Goal: Information Seeking & Learning: Learn about a topic

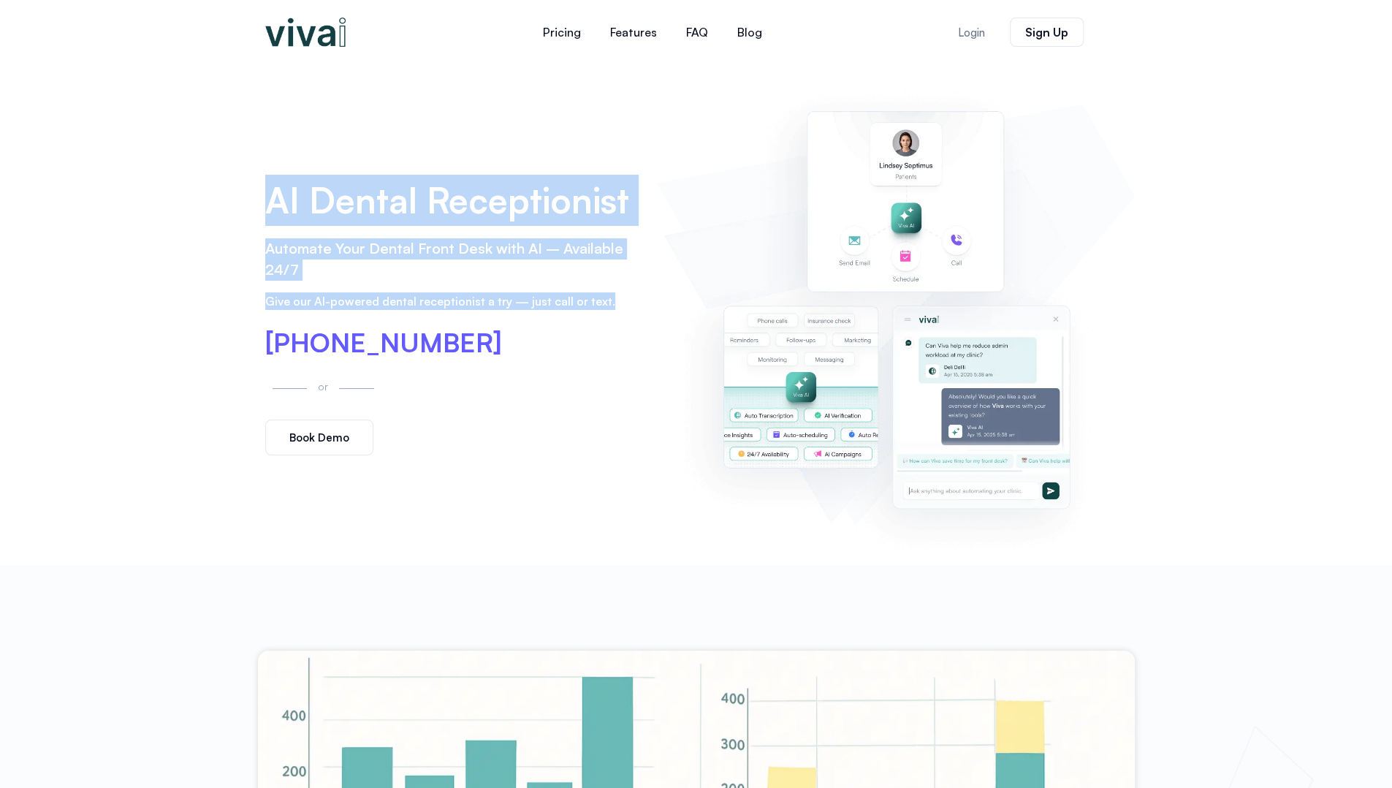
drag, startPoint x: 270, startPoint y: 216, endPoint x: 612, endPoint y: 295, distance: 351.0
click at [613, 295] on div "AI Dental Receptionist Automate Your Dental Front Desk with AI – Available 24/7…" at bounding box center [454, 315] width 392 height 296
copy div "AI Dental Receptionist Automate Your Dental Front Desk with AI – Available 24/7…"
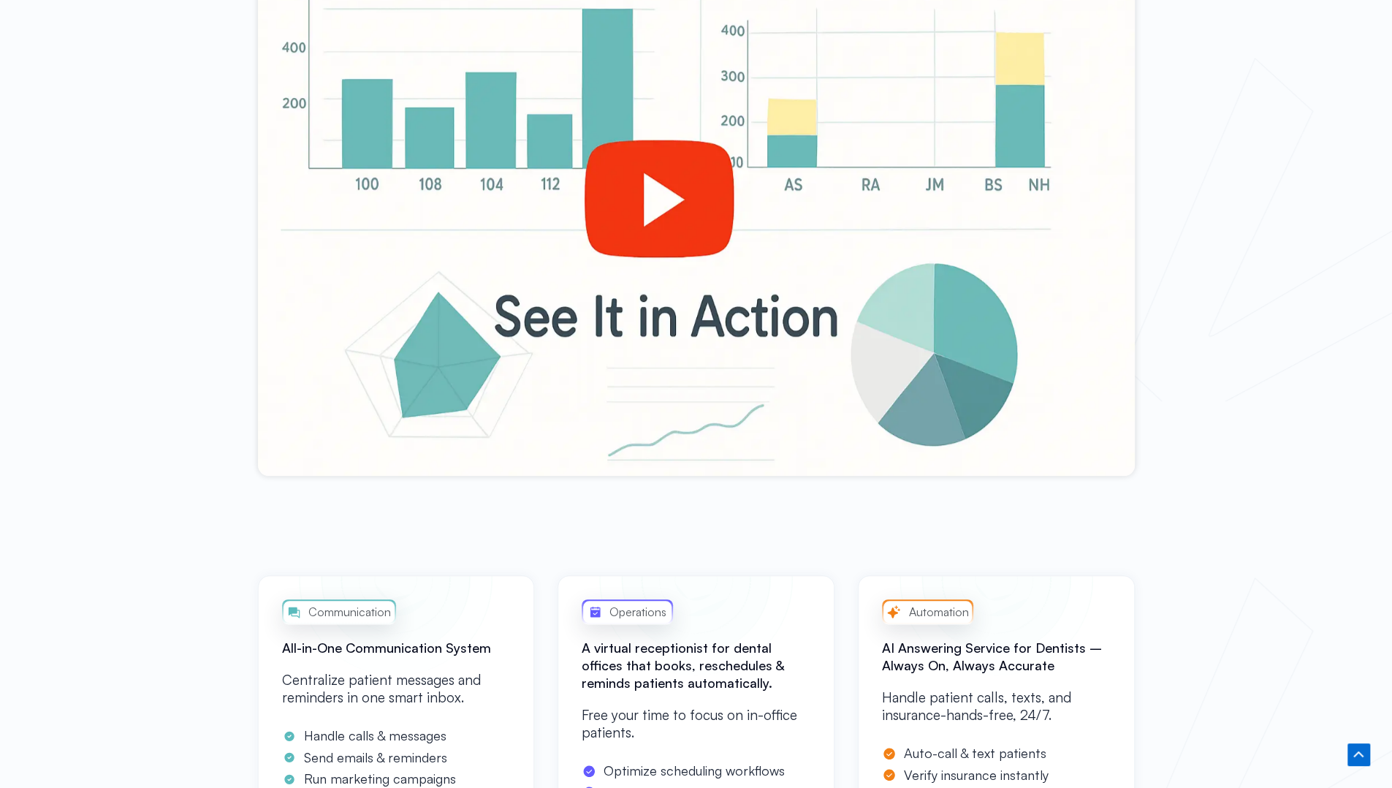
scroll to position [877, 0]
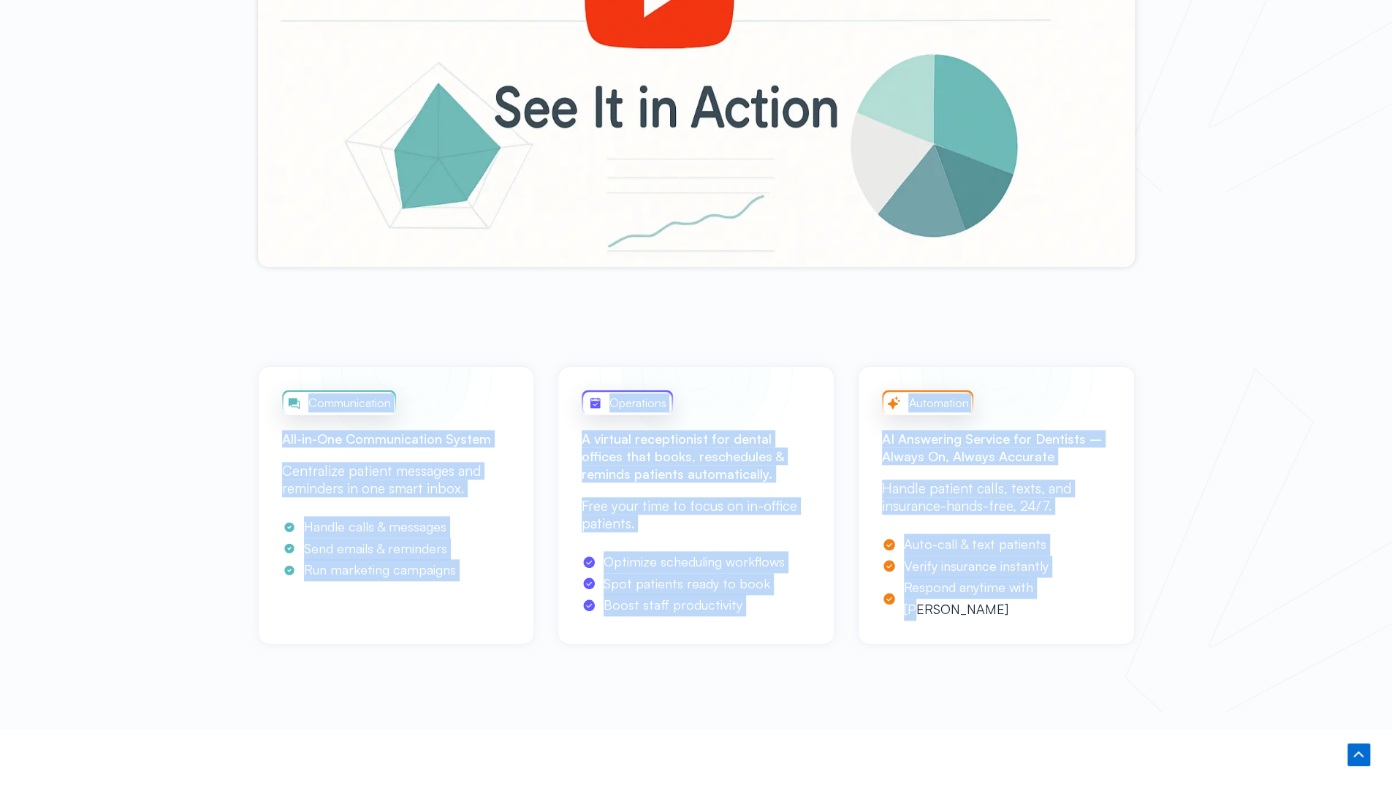
drag, startPoint x: 336, startPoint y: 435, endPoint x: 1052, endPoint y: 585, distance: 731.8
click at [1052, 585] on div "Communication All-in-One Communication System Centralize patient messages and r…" at bounding box center [696, 505] width 877 height 278
copy div "Communication All-in-One Communication System Centralize patient messages and r…"
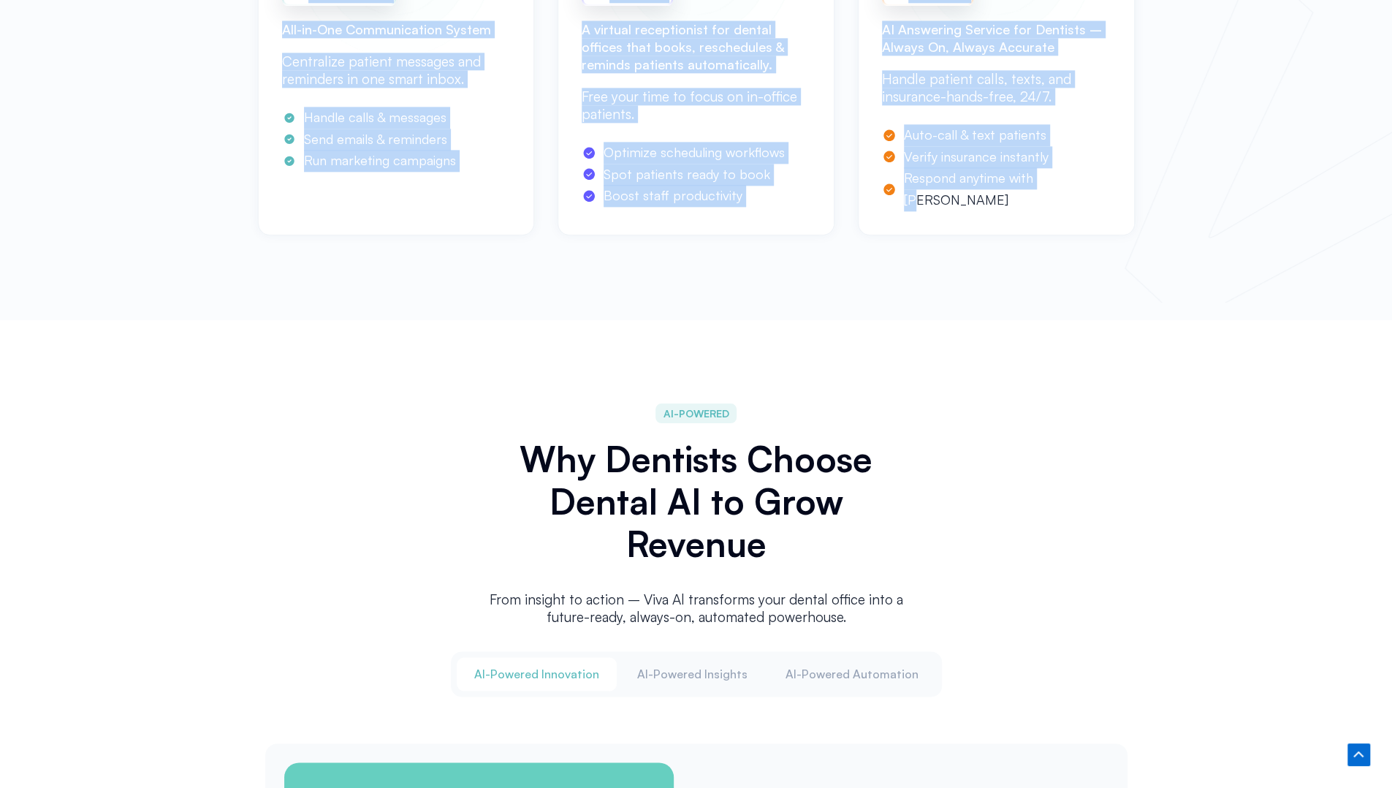
scroll to position [1462, 0]
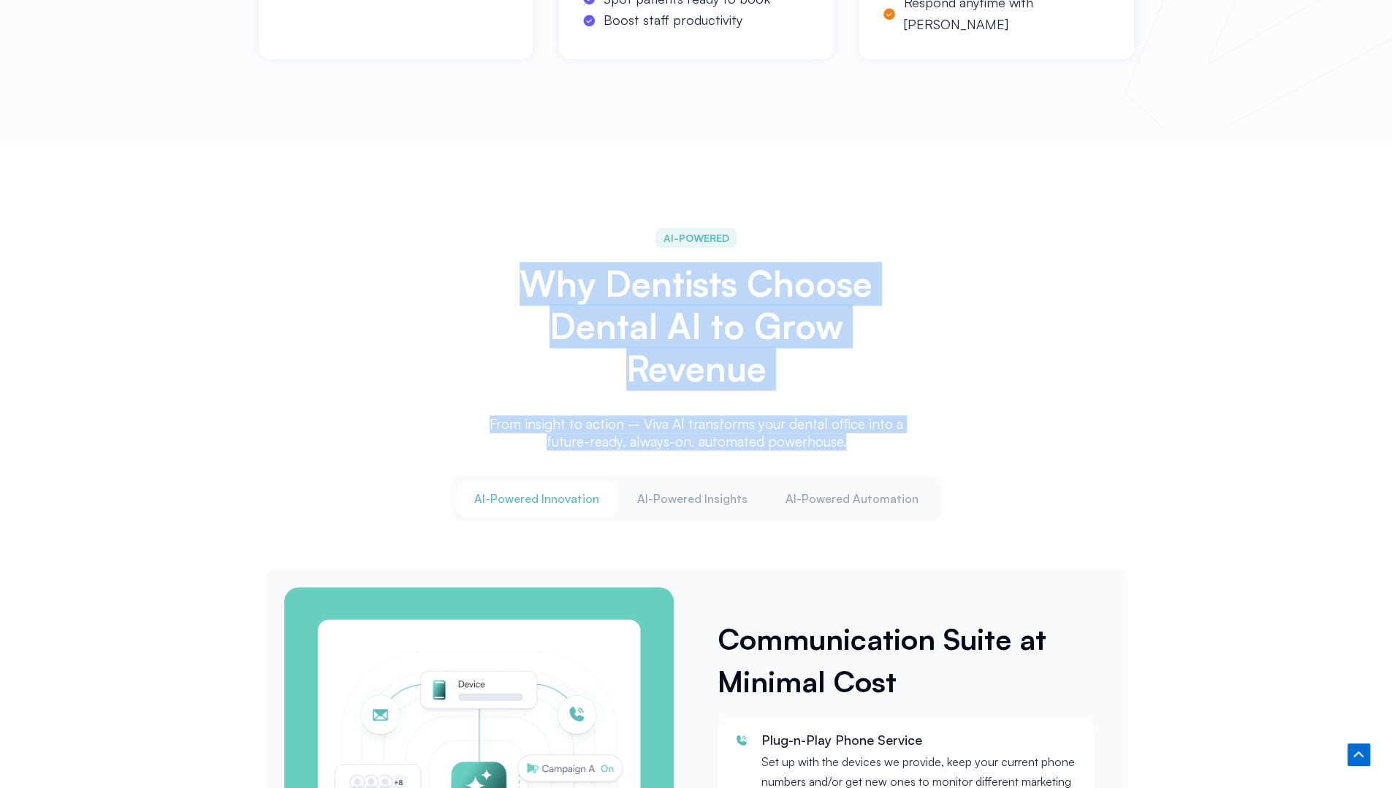
drag, startPoint x: 521, startPoint y: 283, endPoint x: 848, endPoint y: 441, distance: 362.8
click at [848, 441] on div "AI-POWERED Why Dentists Choose Dental AI to Grow Revenue From insight to action…" at bounding box center [696, 341] width 439 height 240
copy div "Why Dentists Choose Dental AI to Grow Revenue From insight to action – Viva Al …"
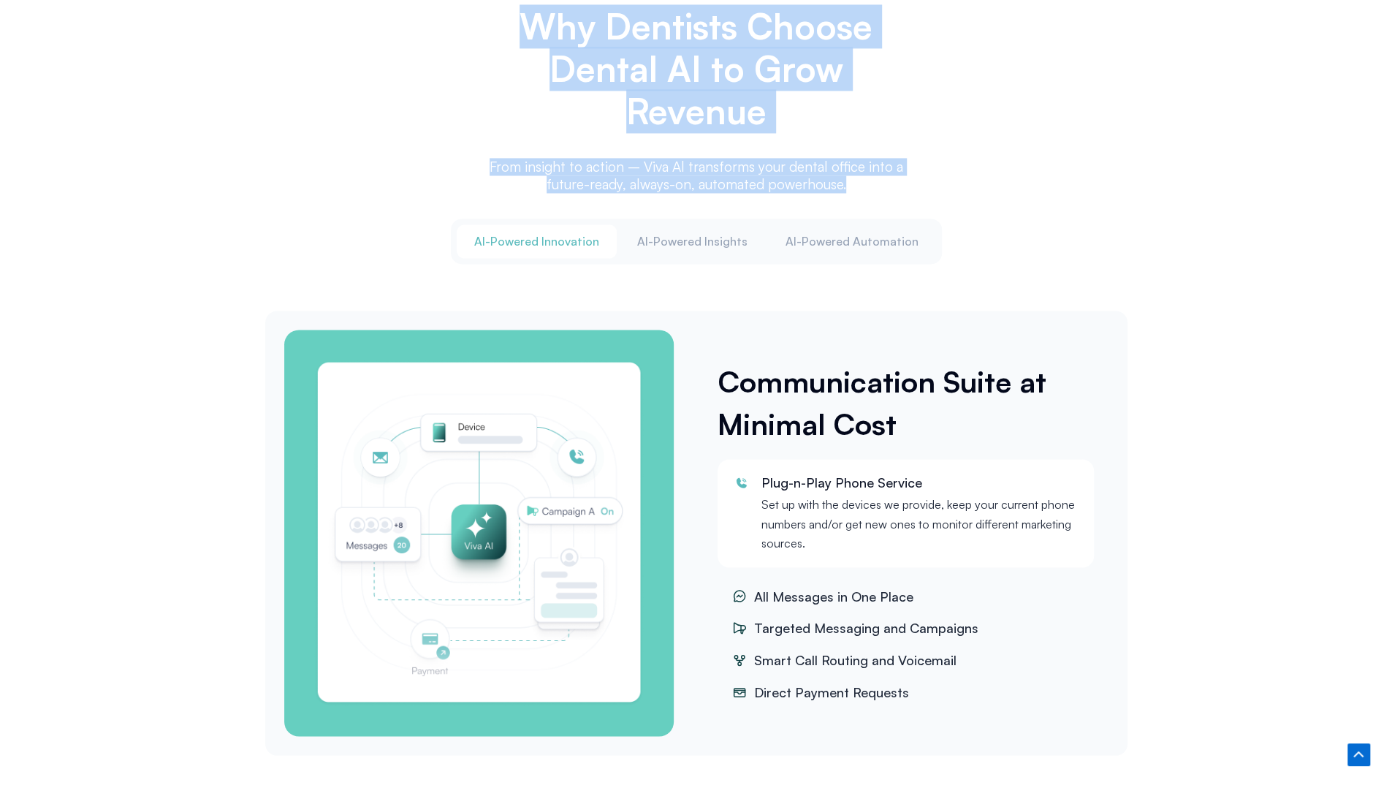
scroll to position [1754, 0]
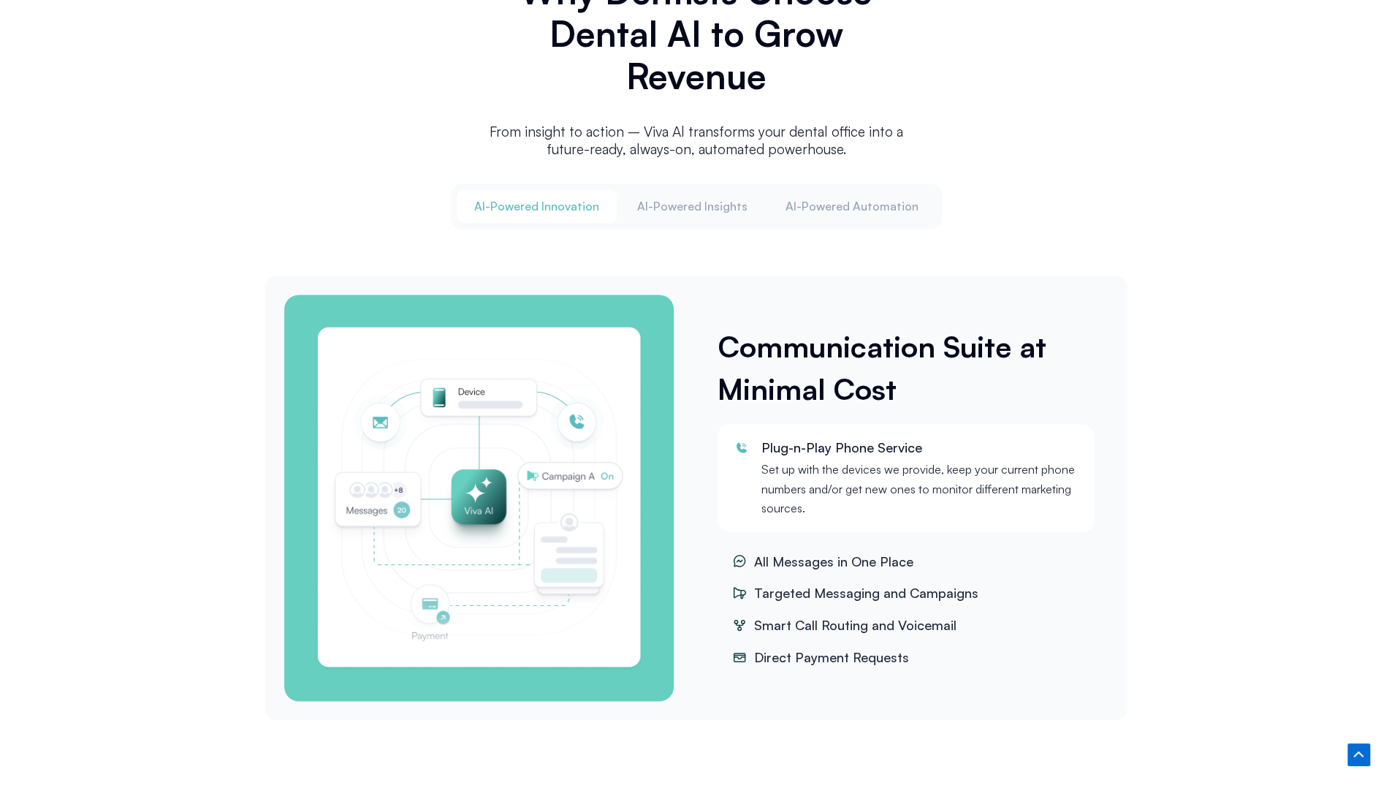
click at [898, 408] on div "Communication Suite at Minimal Cost Plug-n-Play Phone Service Set up with the d…" at bounding box center [906, 497] width 420 height 421
click at [902, 553] on span "All Messages in One Place" at bounding box center [832, 561] width 163 height 22
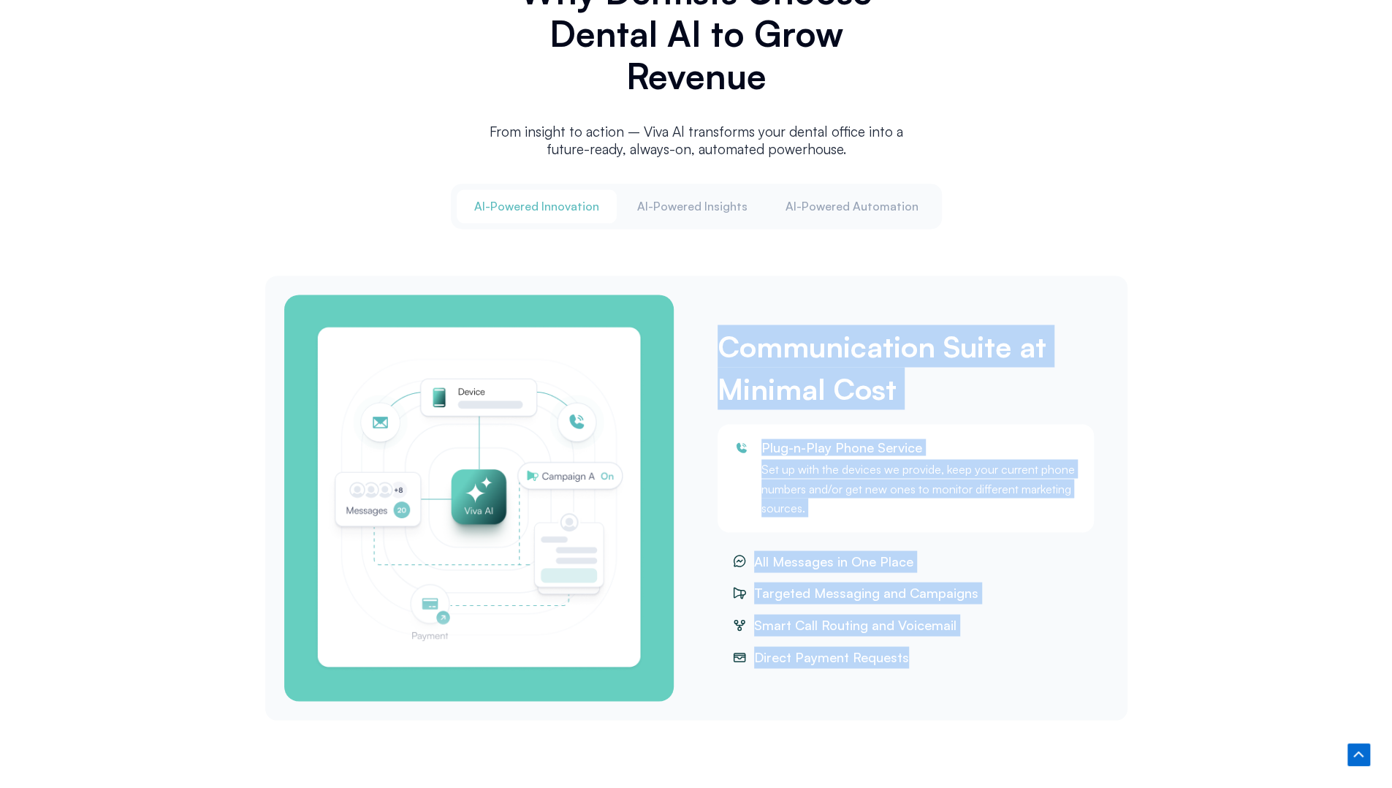
drag, startPoint x: 719, startPoint y: 337, endPoint x: 915, endPoint y: 653, distance: 371.6
click at [916, 653] on div "Communication Suite at Minimal Cost Plug-n-Play Phone Service Set up with the d…" at bounding box center [906, 497] width 420 height 421
copy div "Communication Suite at Minimal Cost Plug-n-Play Phone Service Set up with the d…"
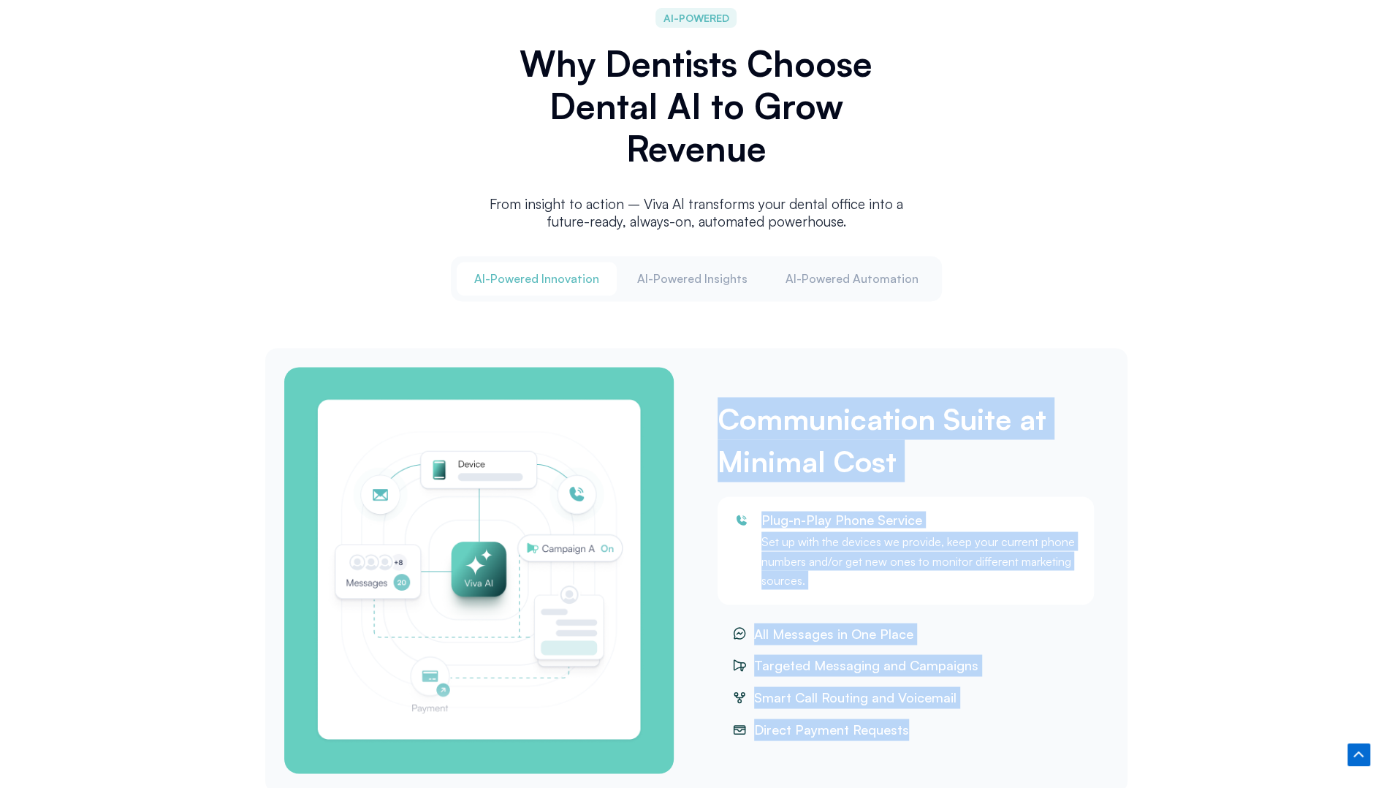
scroll to position [1681, 0]
click at [695, 276] on span "Al-Powered Insights" at bounding box center [692, 279] width 110 height 16
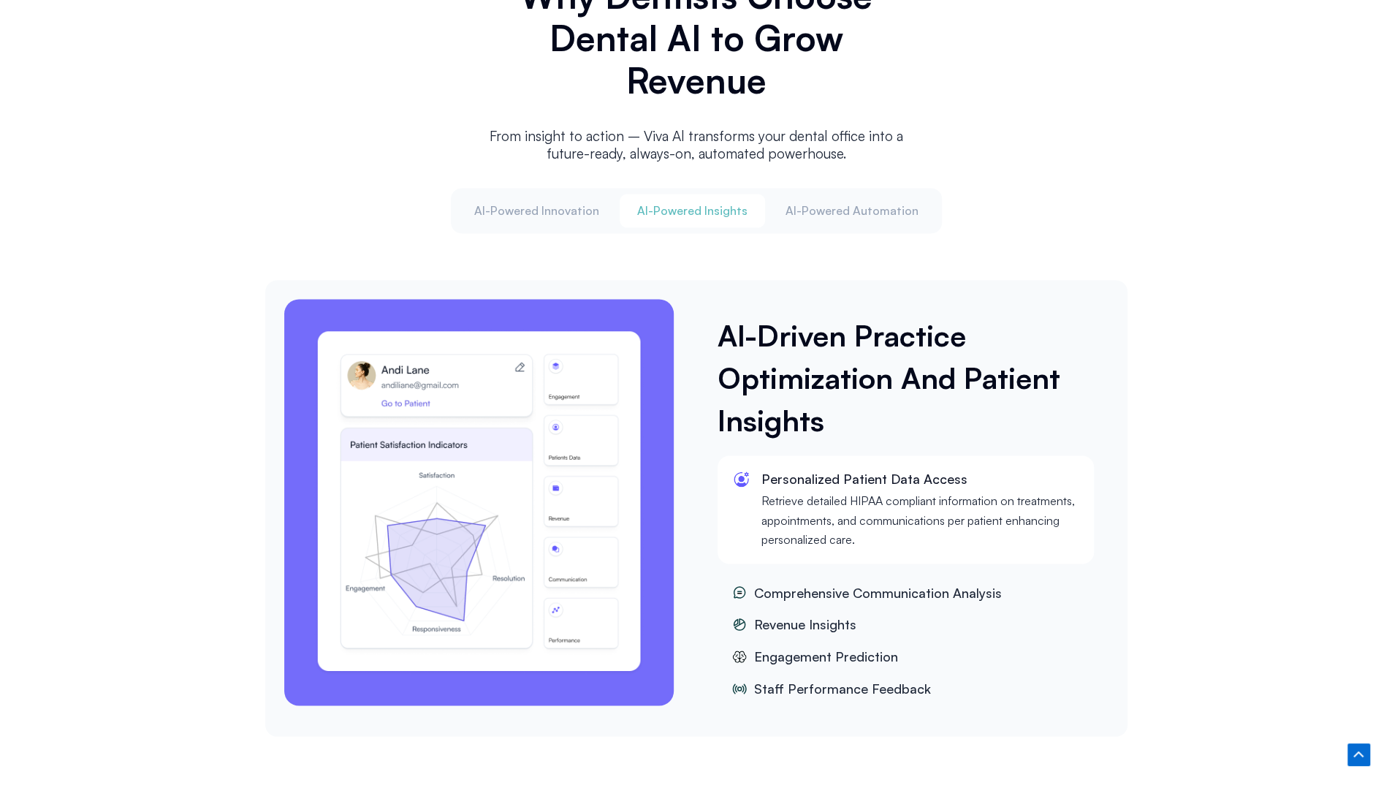
scroll to position [1754, 0]
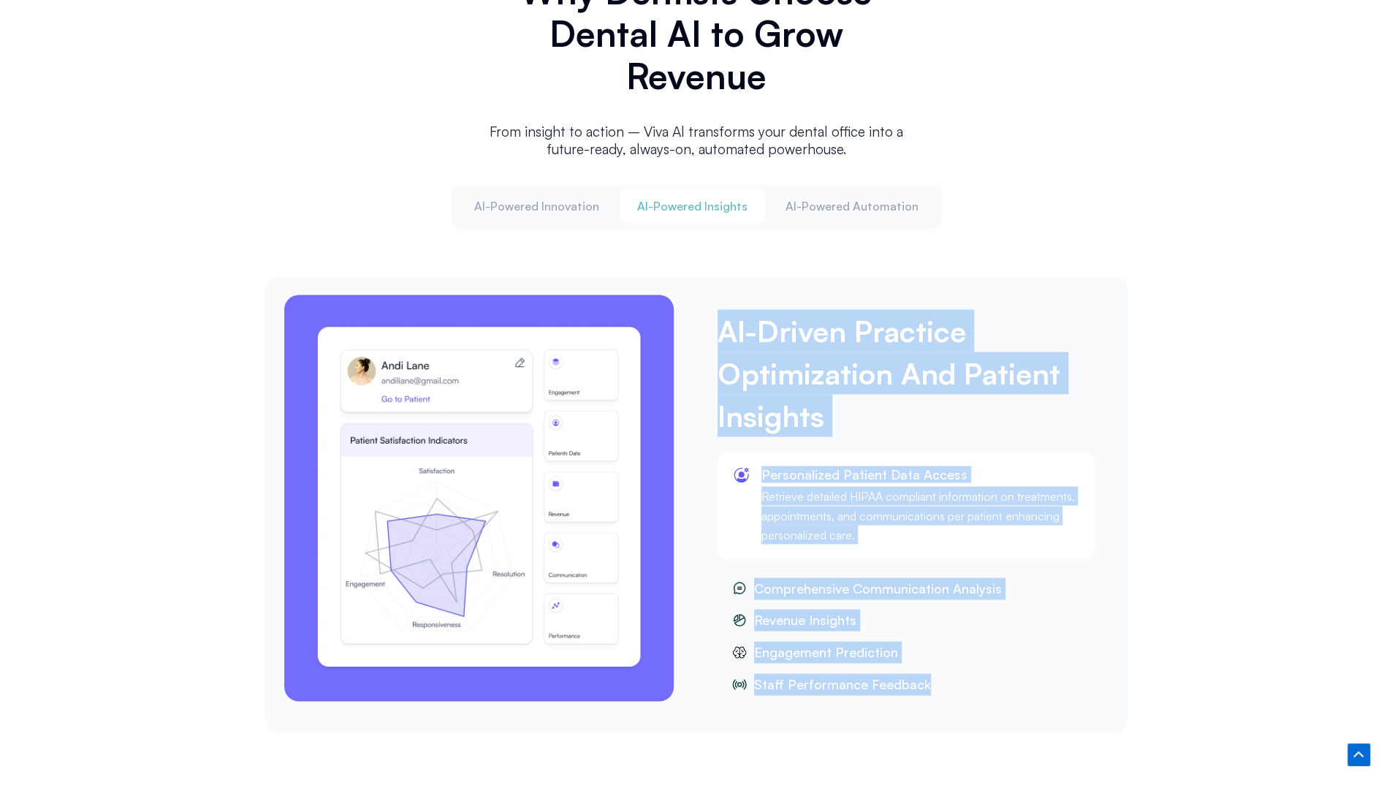
drag, startPoint x: 725, startPoint y: 317, endPoint x: 941, endPoint y: 669, distance: 413.4
click at [941, 669] on div "Al-Driven Practice Optimization And Patient Insights Personalized Patient Data …" at bounding box center [906, 503] width 420 height 433
copy div "Al-Driven Practice Optimization And Patient Insights Personalized Patient Data …"
click at [816, 209] on span "Al-Powered Automation" at bounding box center [852, 206] width 133 height 16
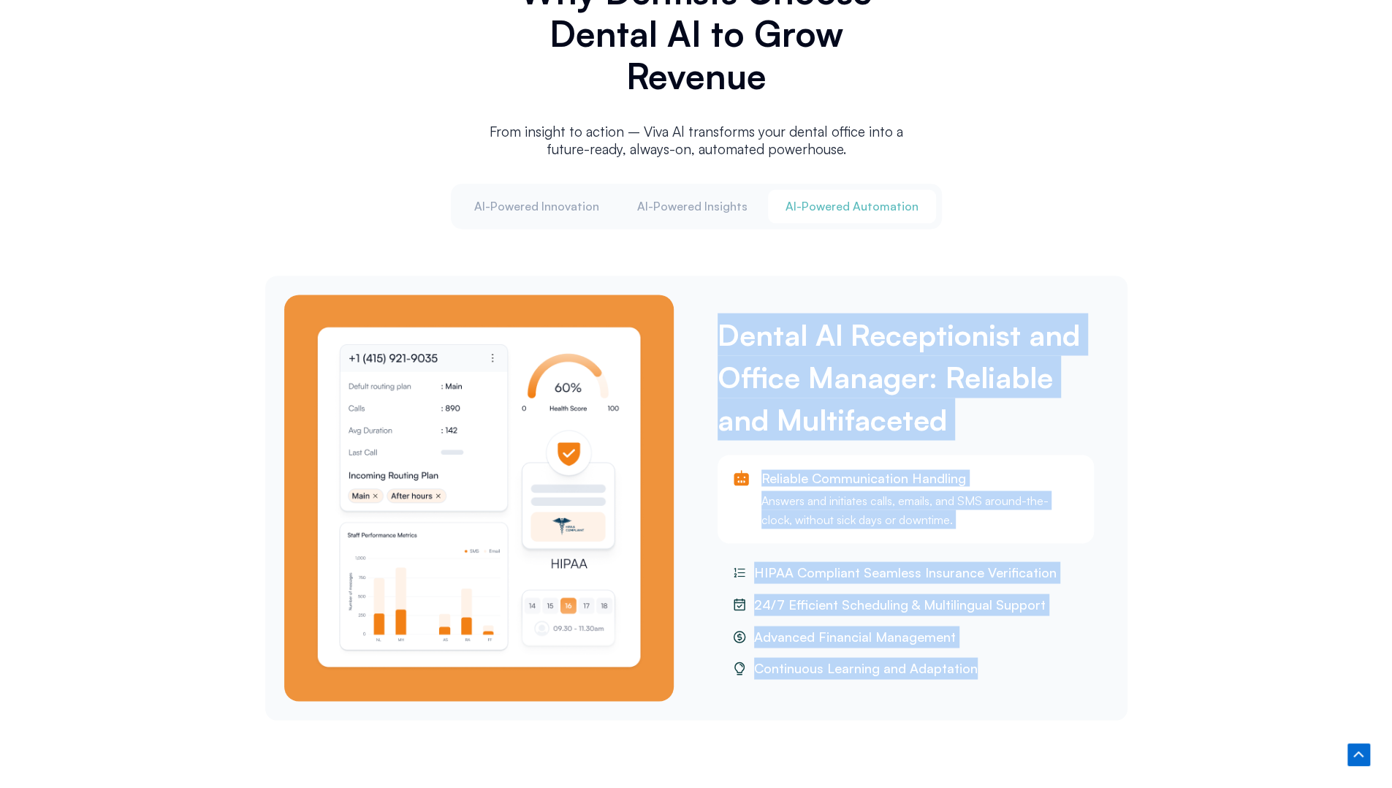
drag, startPoint x: 726, startPoint y: 333, endPoint x: 995, endPoint y: 672, distance: 433.4
click at [995, 672] on div "Dental Al Receptionist and Office Manager: Reliable and Multifaceted Reliable C…" at bounding box center [906, 497] width 420 height 421
copy div "Dental Al Receptionist and Office Manager: Reliable and Multifaceted Reliable C…"
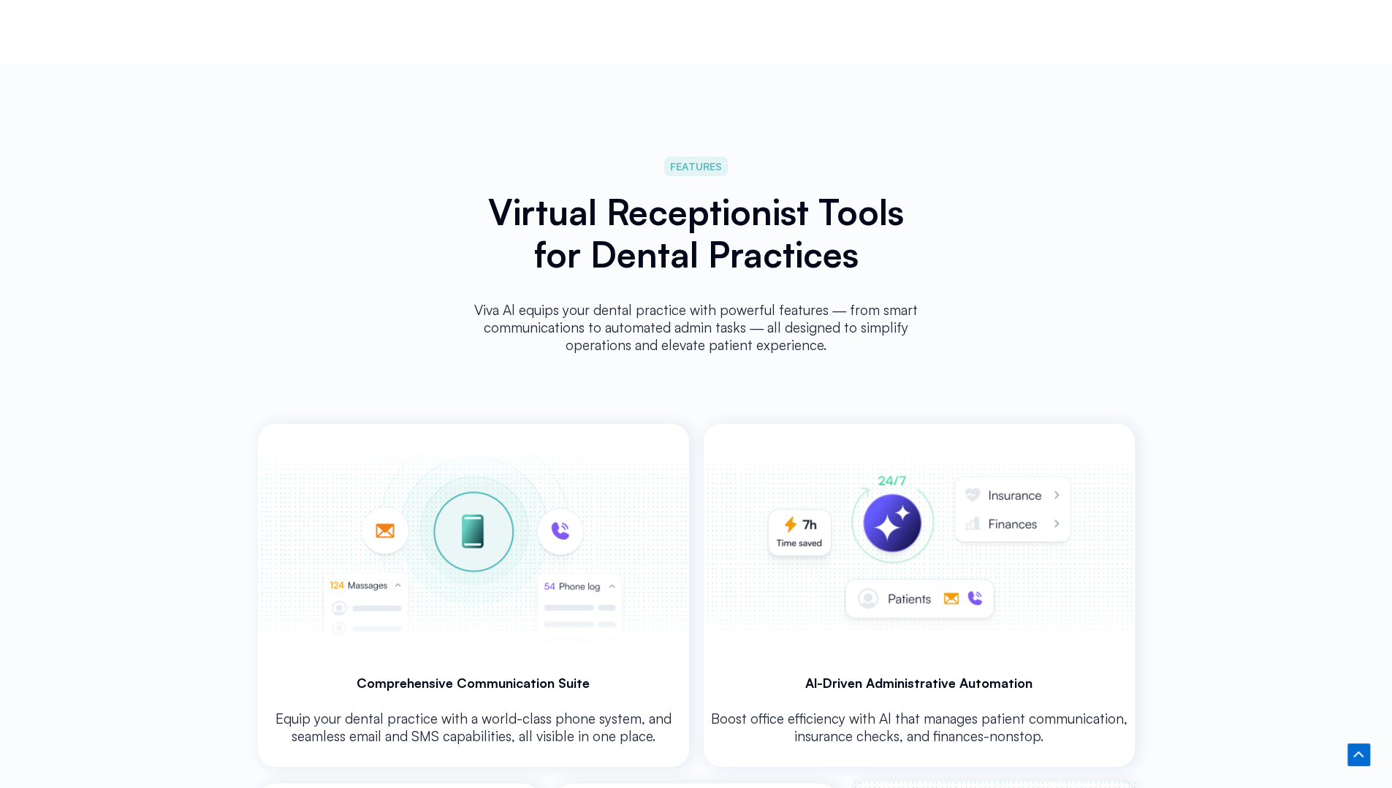
scroll to position [2485, 0]
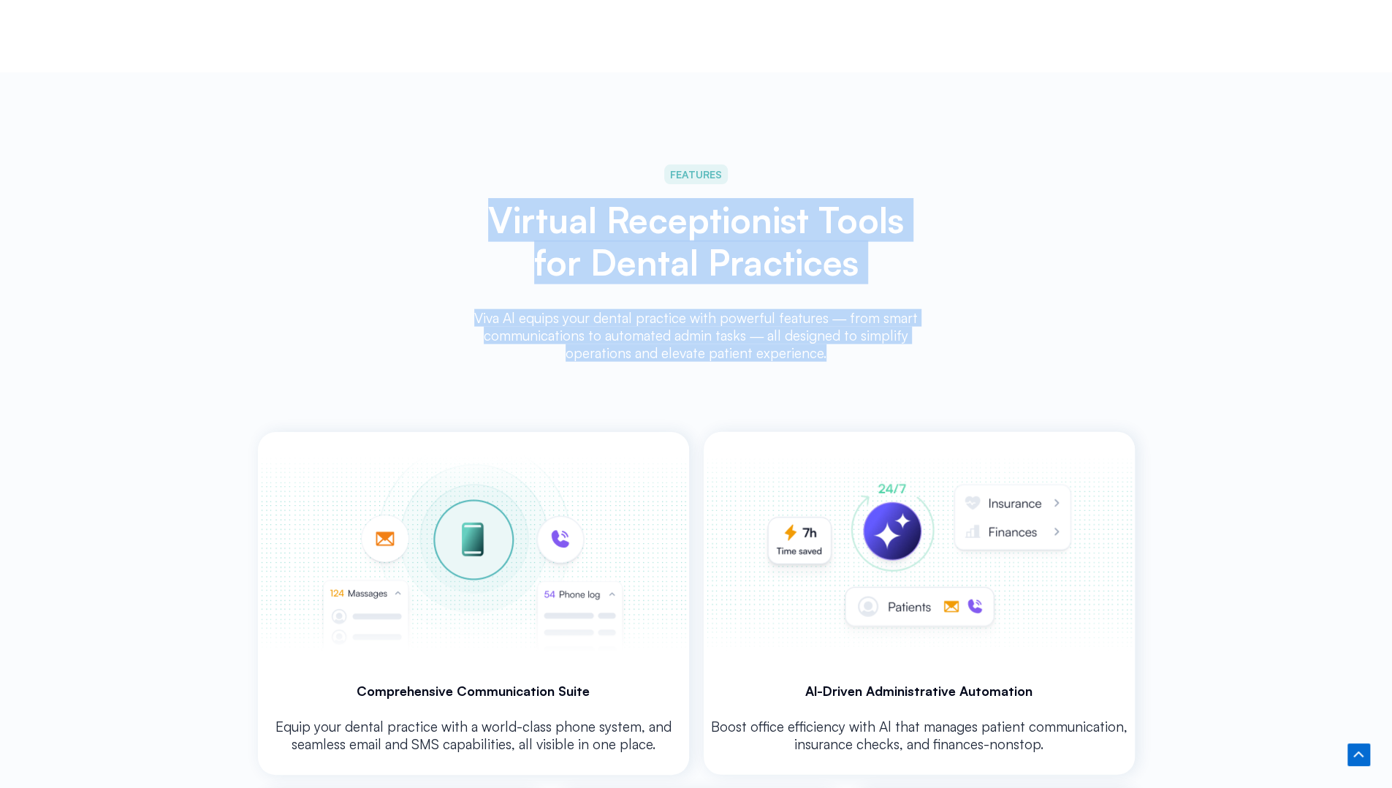
drag, startPoint x: 487, startPoint y: 216, endPoint x: 854, endPoint y: 342, distance: 388.5
click at [865, 342] on div "FEATURES Virtual Receptionist Tools for Dental Practices Viva Al equips your de…" at bounding box center [697, 265] width 474 height 216
copy div "Virtual Receptionist Tools for Dental Practices Viva Al equips your dental prac…"
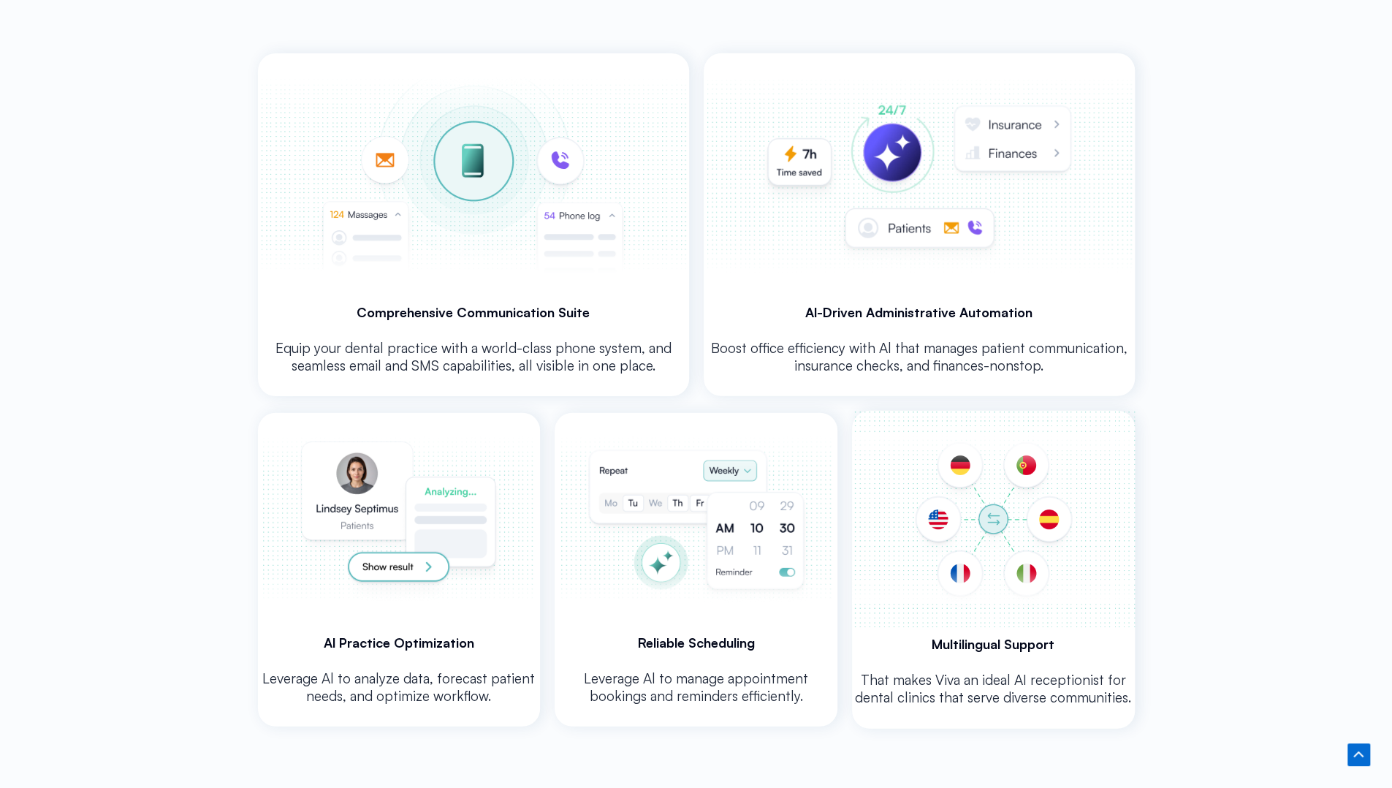
scroll to position [2923, 0]
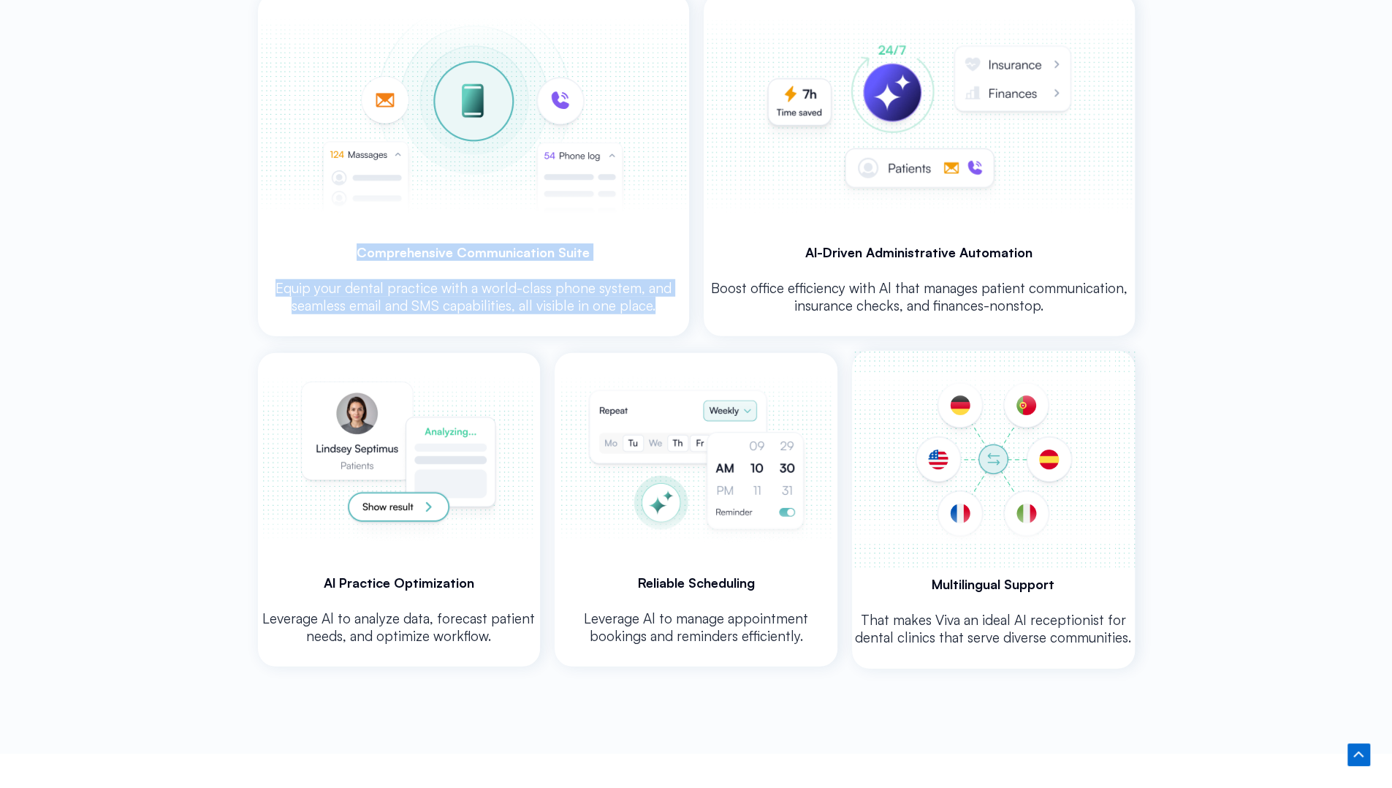
drag, startPoint x: 355, startPoint y: 245, endPoint x: 656, endPoint y: 306, distance: 307.3
click at [656, 306] on div "Comprehensive Communication Suite Equip your dental practice with a world-class…" at bounding box center [473, 164] width 431 height 343
copy div "Comprehensive Communication Suite Equip your dental practice with a world-class…"
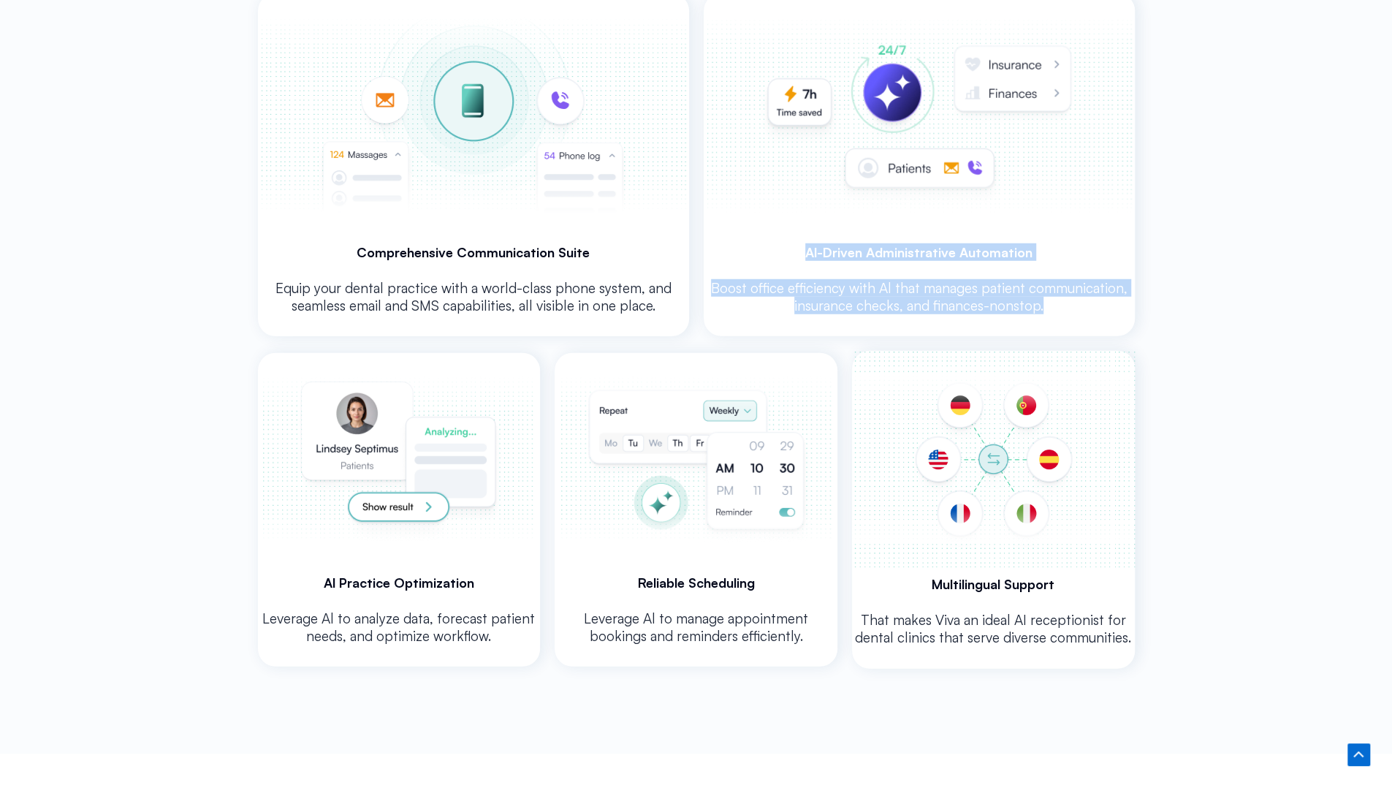
drag, startPoint x: 811, startPoint y: 250, endPoint x: 1047, endPoint y: 300, distance: 241.4
click at [1047, 300] on div "Al-Driven Administrative Automation Boost office efficiency with Al that manage…" at bounding box center [919, 164] width 431 height 343
copy div "Al-Driven Administrative Automation Boost office efficiency with Al that manage…"
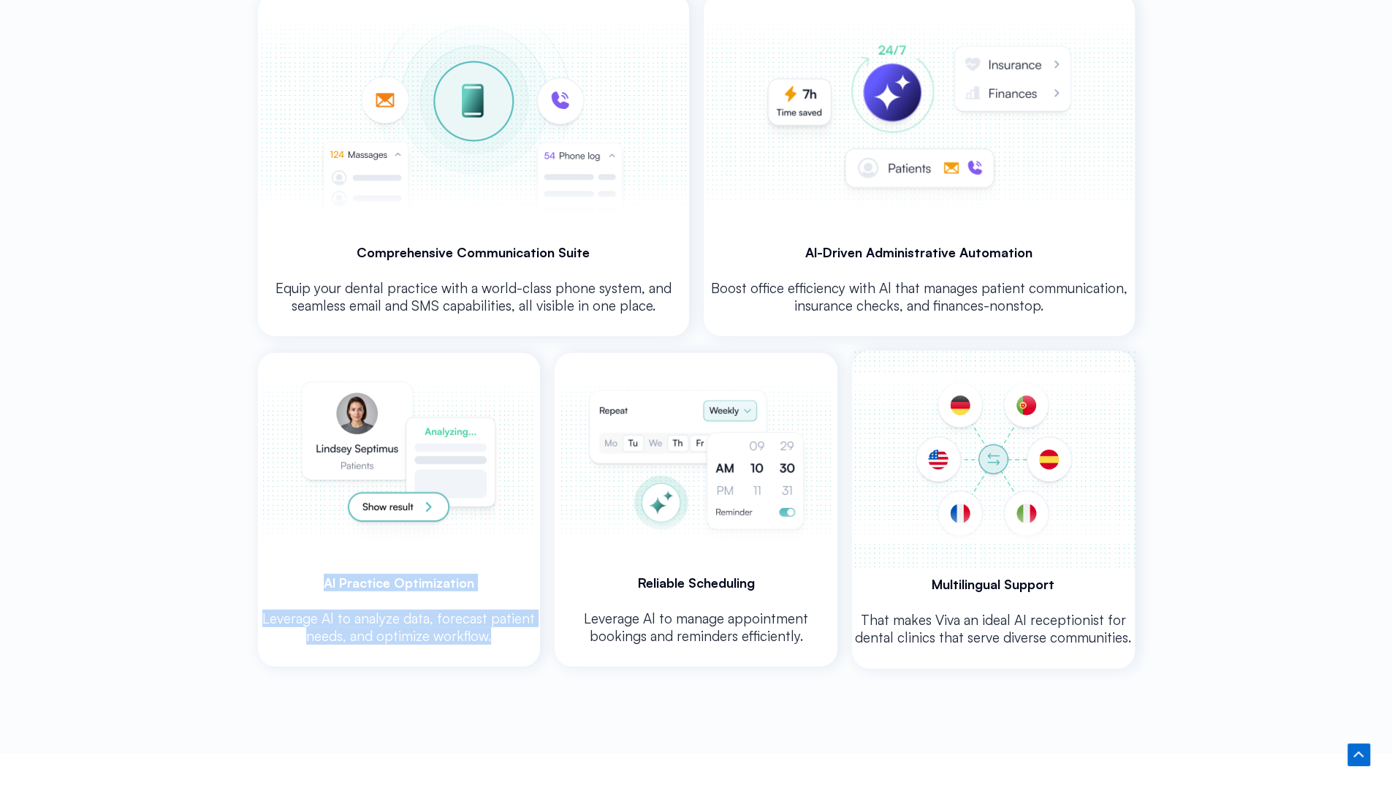
drag, startPoint x: 322, startPoint y: 576, endPoint x: 494, endPoint y: 640, distance: 183.8
click at [503, 640] on div "Al Practice Optimization Leverage Al to analyze data, forecast patient needs, a…" at bounding box center [399, 510] width 283 height 314
copy div "Al Practice Optimization Leverage Al to analyze data, forecast patient needs, a…"
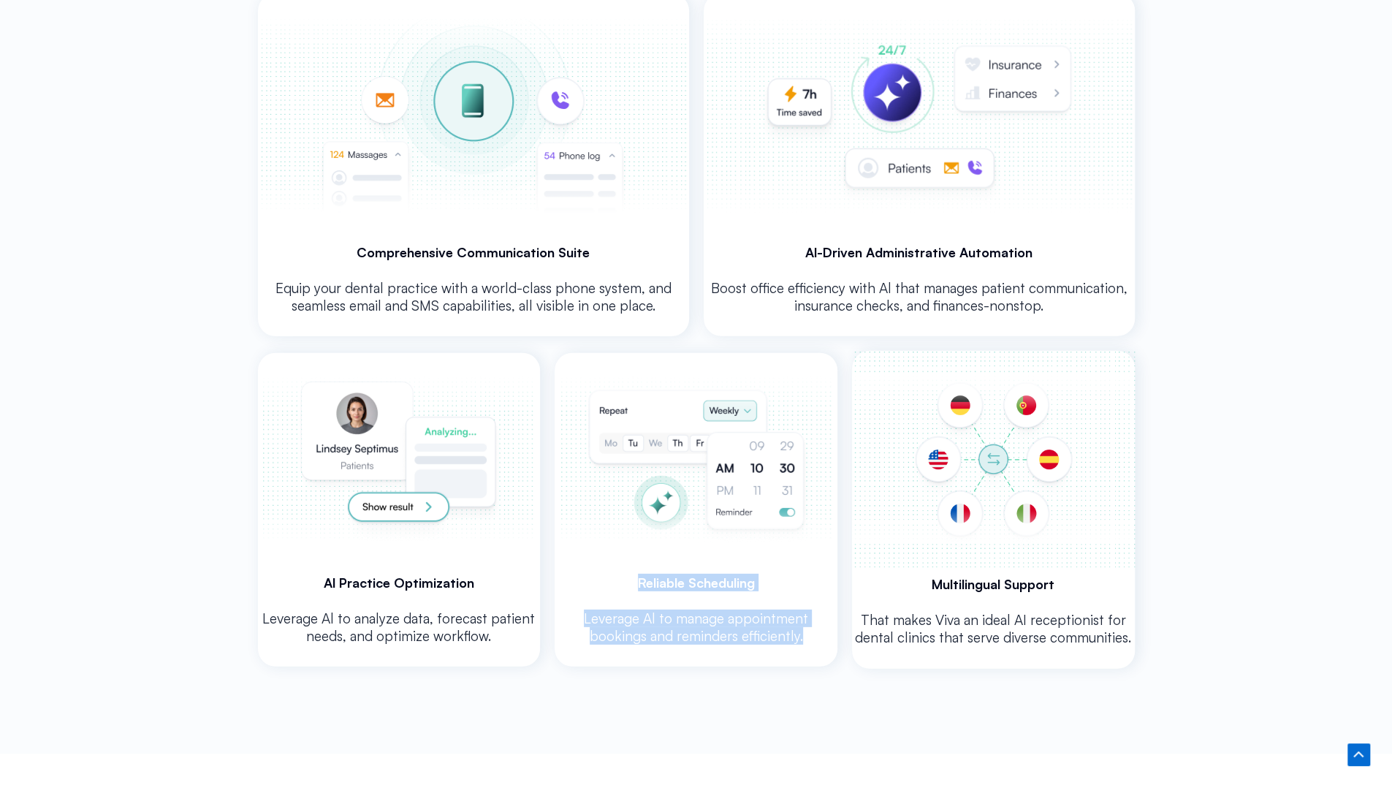
drag, startPoint x: 635, startPoint y: 576, endPoint x: 778, endPoint y: 634, distance: 153.8
click at [778, 634] on div "Reliable Scheduling Leverage Al to manage appointment bookings and reminders ef…" at bounding box center [696, 510] width 283 height 314
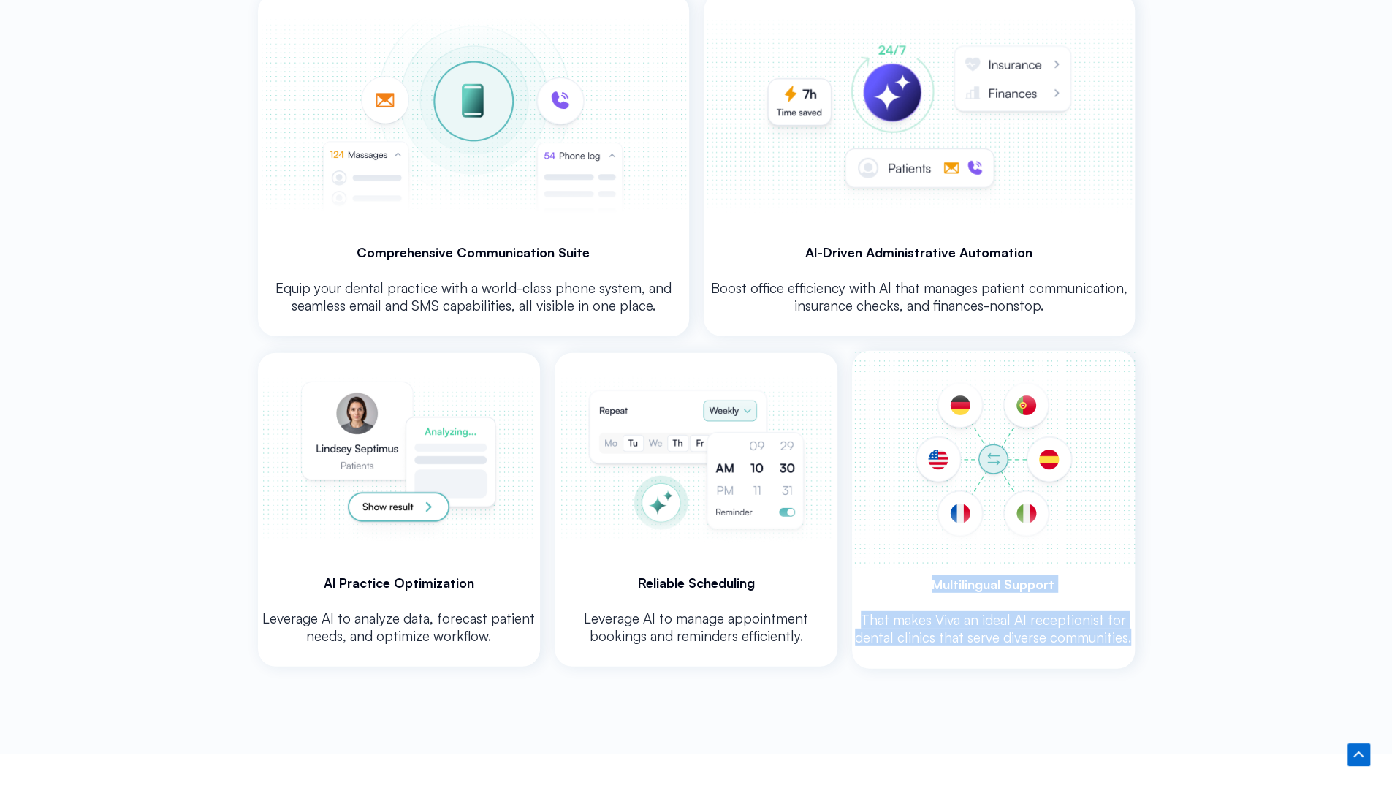
drag, startPoint x: 930, startPoint y: 574, endPoint x: 1131, endPoint y: 634, distance: 210.2
click at [1131, 634] on div "Spanish Portuguese German English French Italian" at bounding box center [993, 509] width 283 height 317
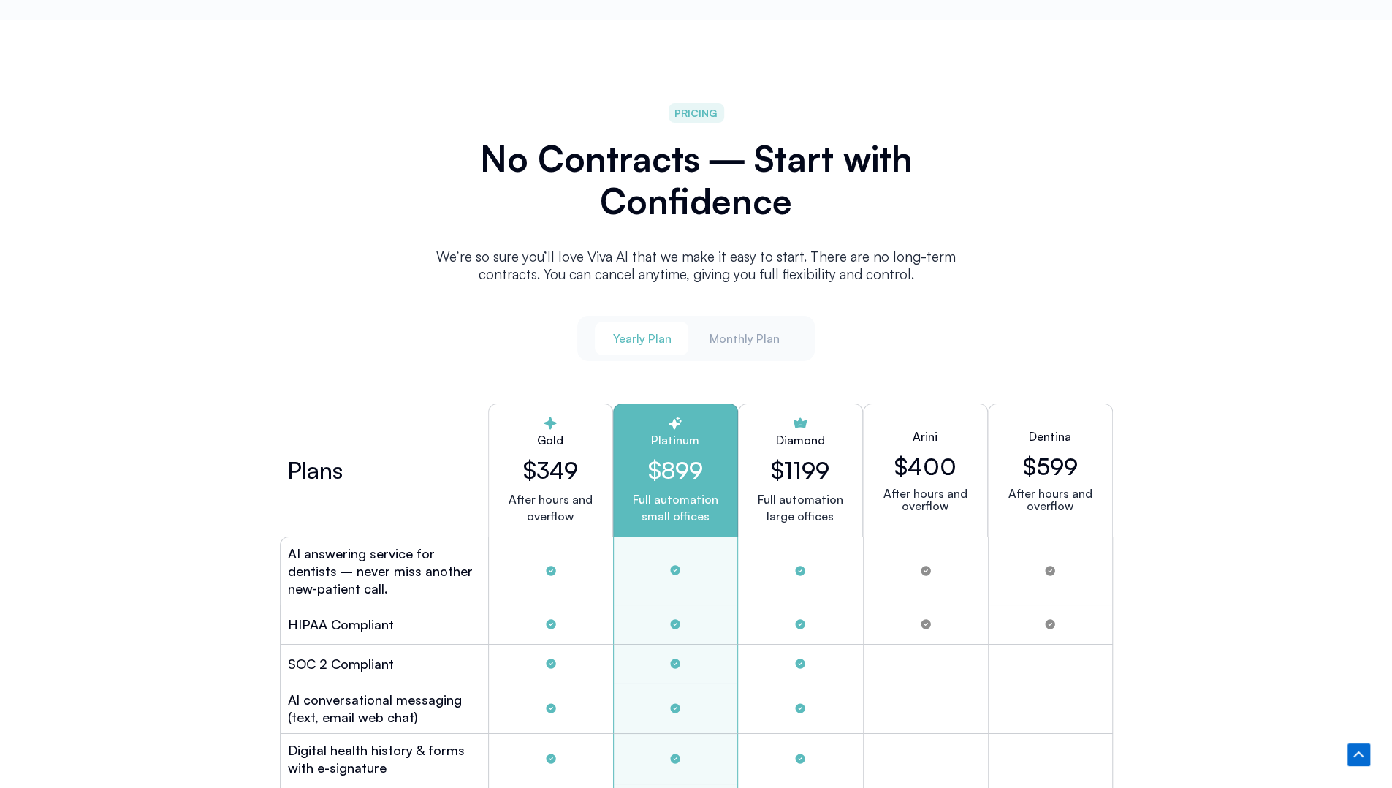
scroll to position [3581, 0]
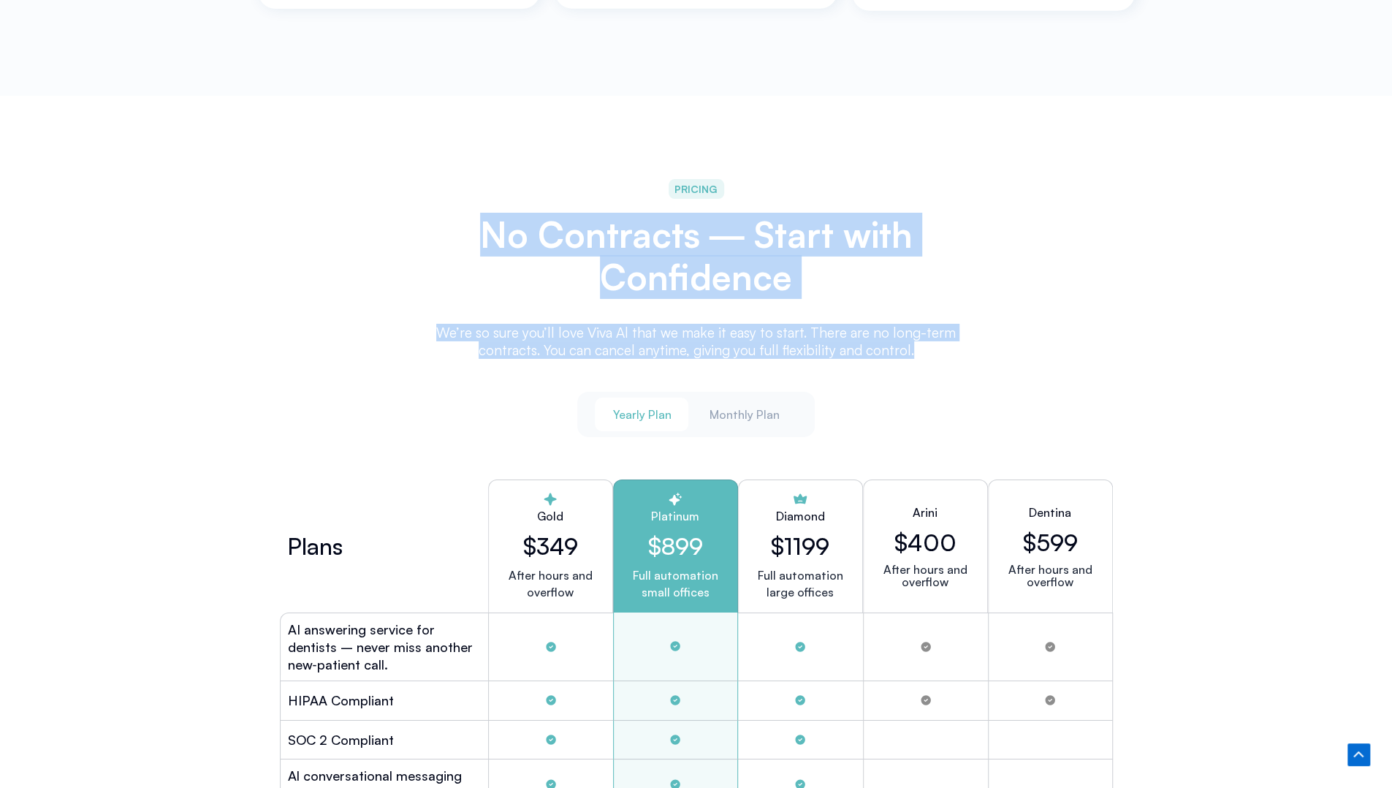
drag, startPoint x: 468, startPoint y: 227, endPoint x: 898, endPoint y: 352, distance: 447.4
click at [922, 354] on div "PRICING No Contracts ― Start with Confidence We’re so sure you’ll love Viva Al …" at bounding box center [696, 271] width 570 height 198
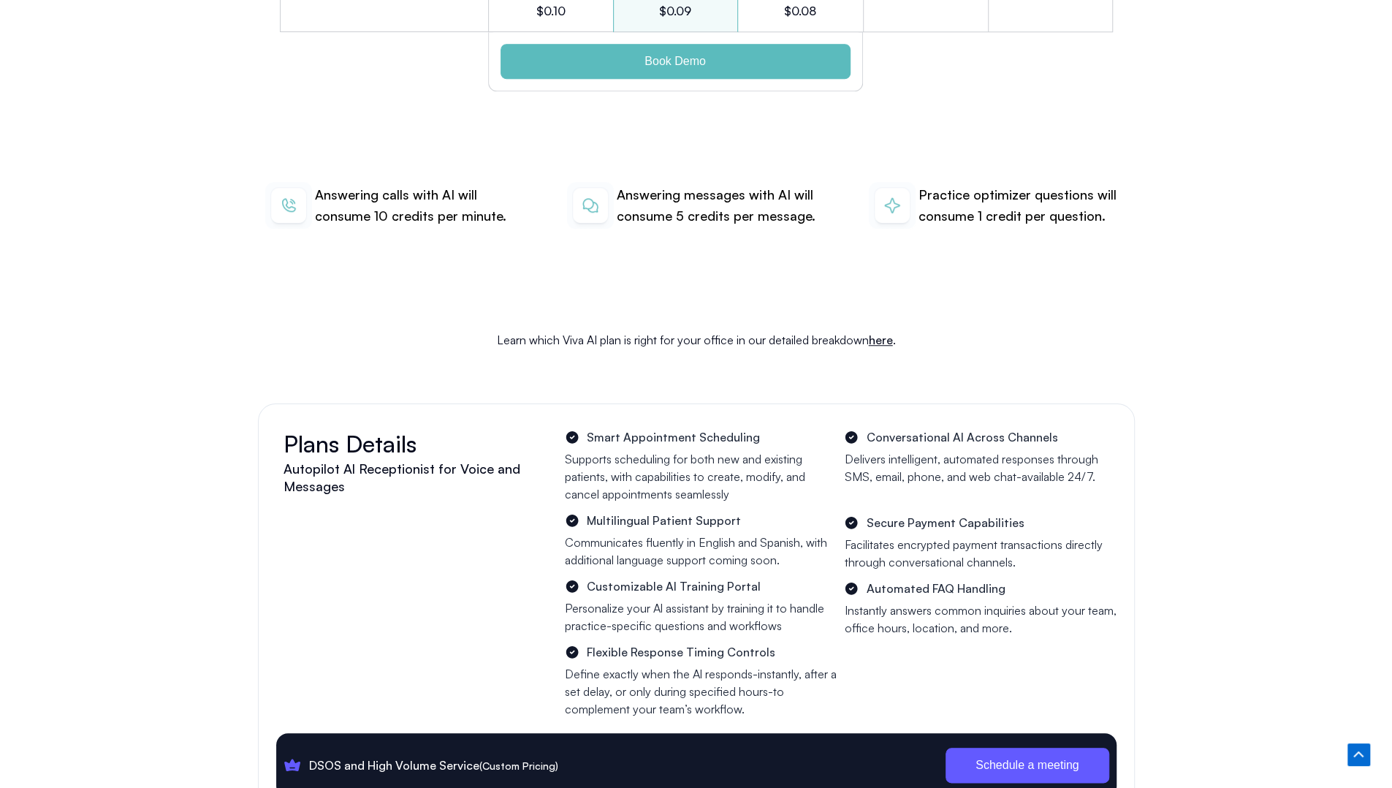
scroll to position [5189, 0]
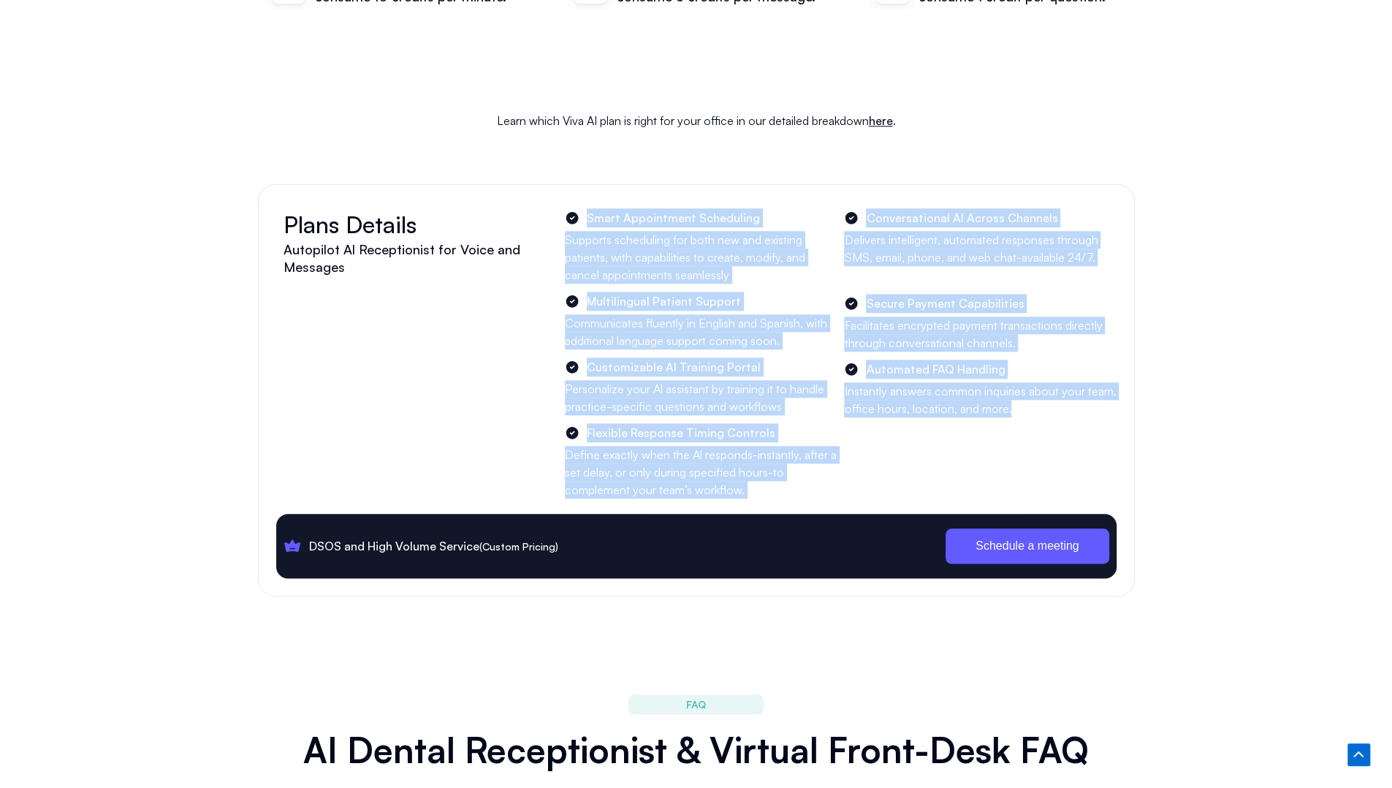
drag, startPoint x: 564, startPoint y: 189, endPoint x: 1016, endPoint y: 383, distance: 491.5
click at [1016, 383] on div "Plans Details Autopilot Al Receptionist for Voice and Messages Smart Appointmen…" at bounding box center [696, 353] width 841 height 291
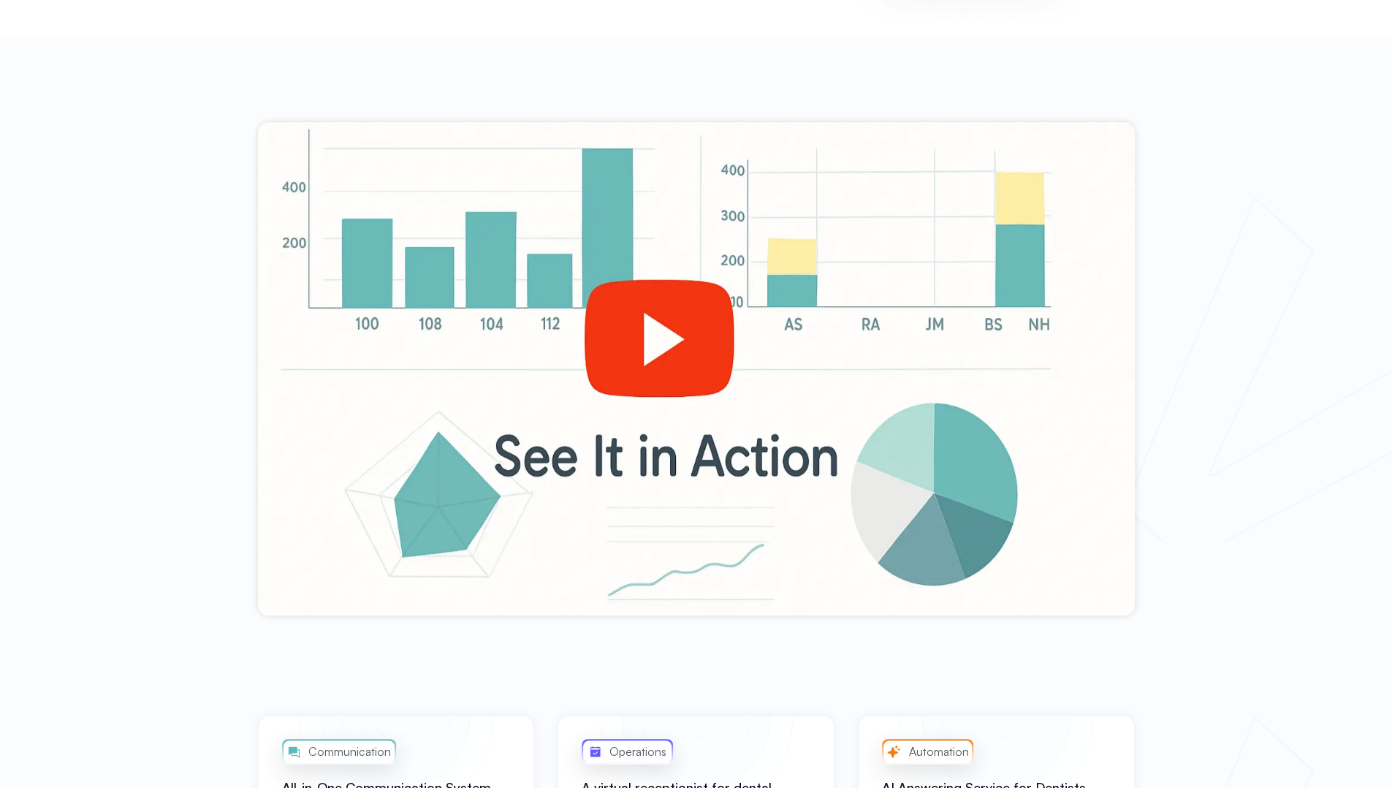
scroll to position [0, 0]
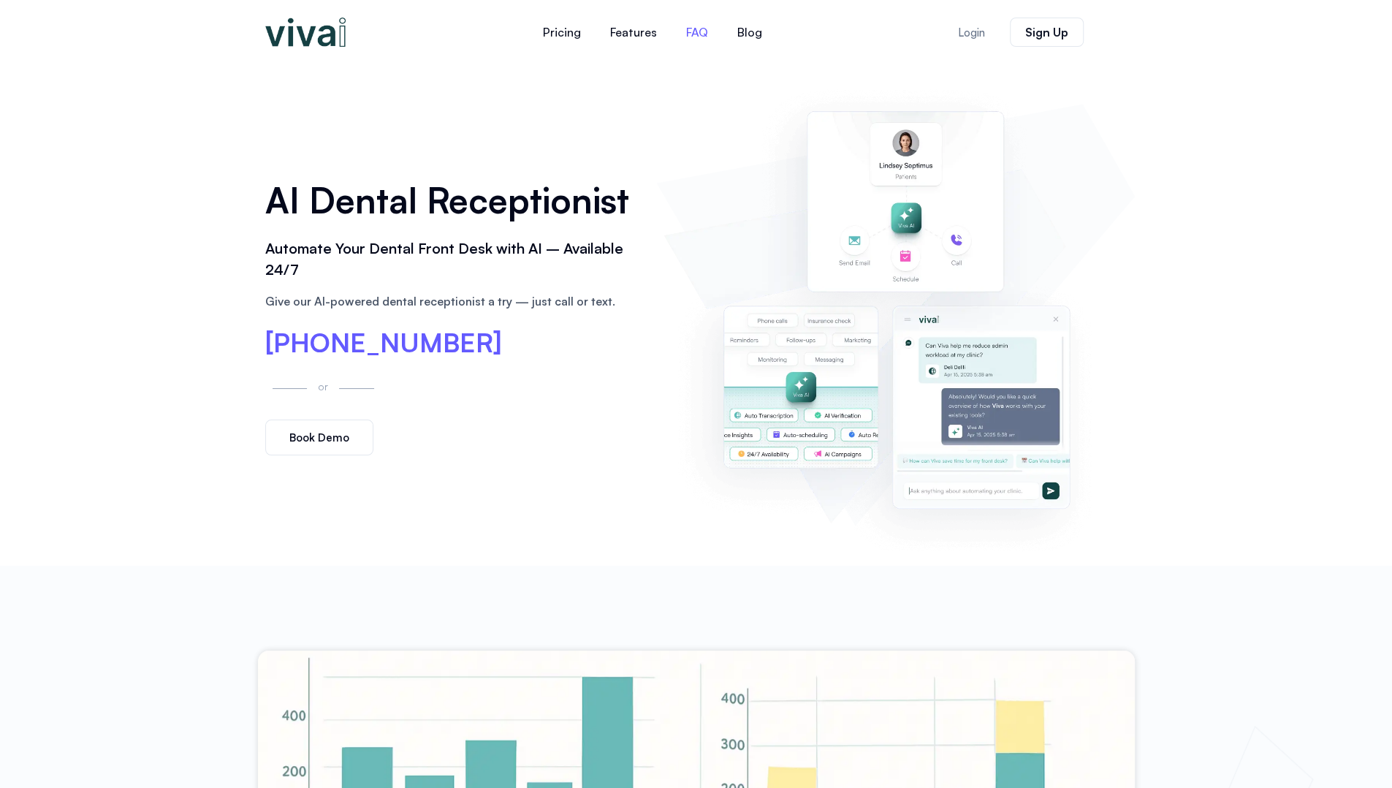
click at [712, 33] on link "FAQ" at bounding box center [697, 32] width 51 height 35
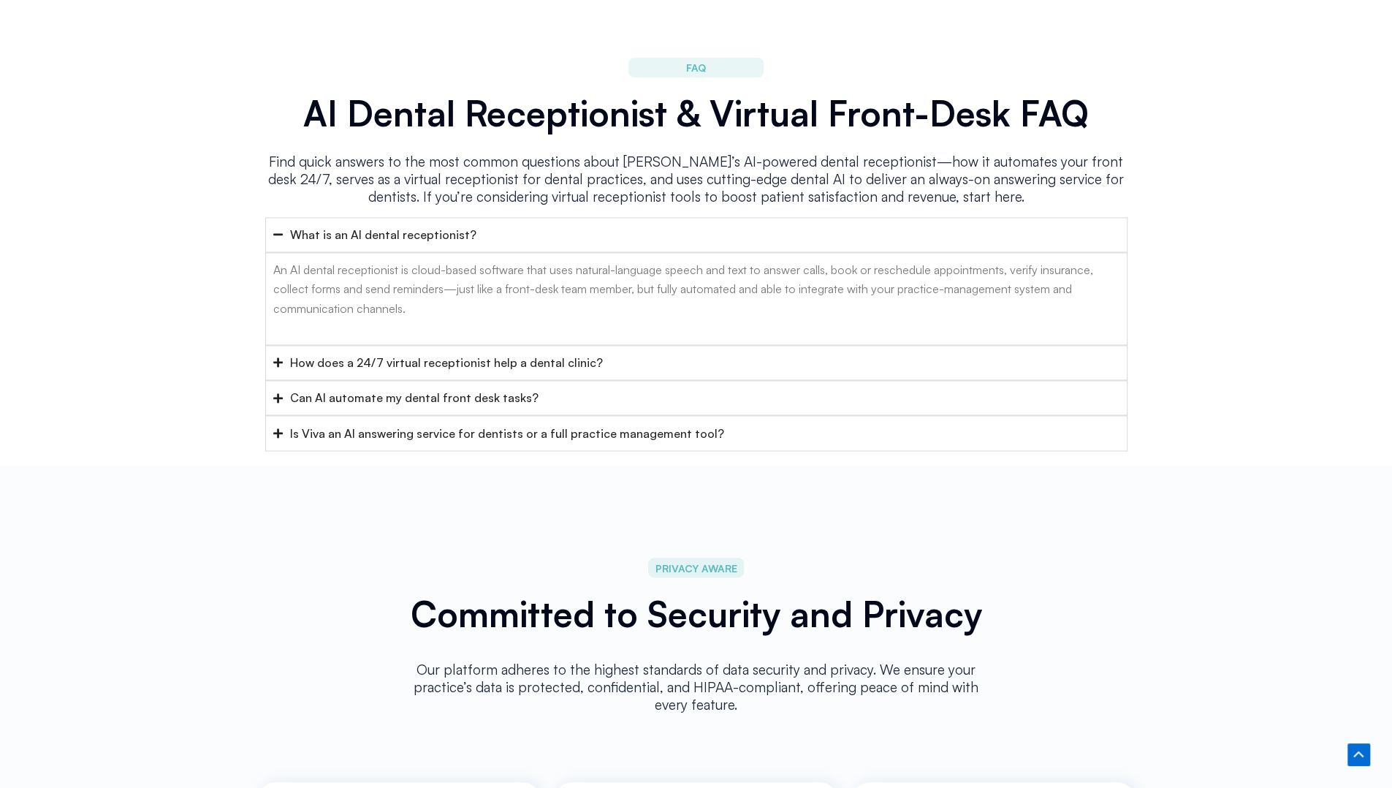
scroll to position [5835, 0]
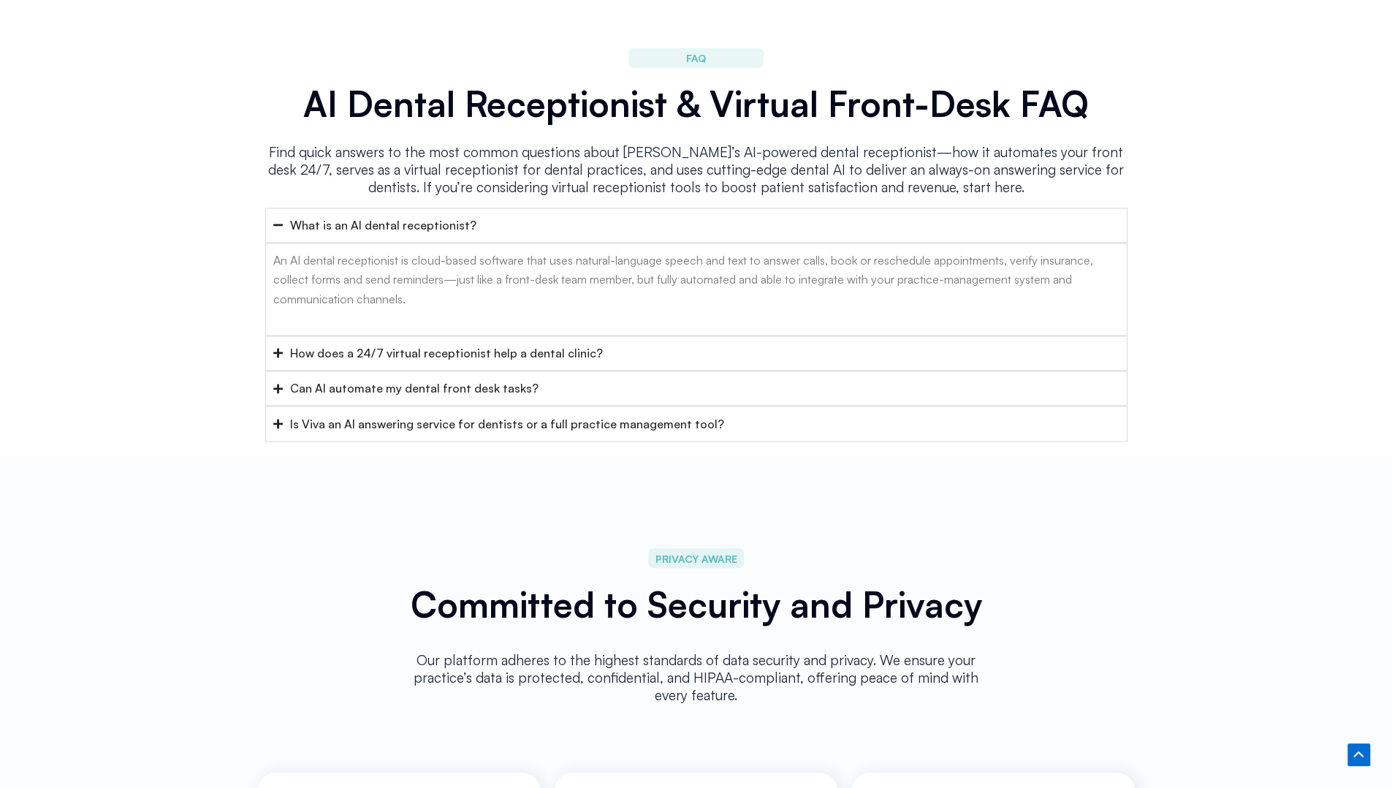
click at [393, 344] on div "How does a 24/7 virtual receptionist help a dental clinic?" at bounding box center [446, 353] width 313 height 19
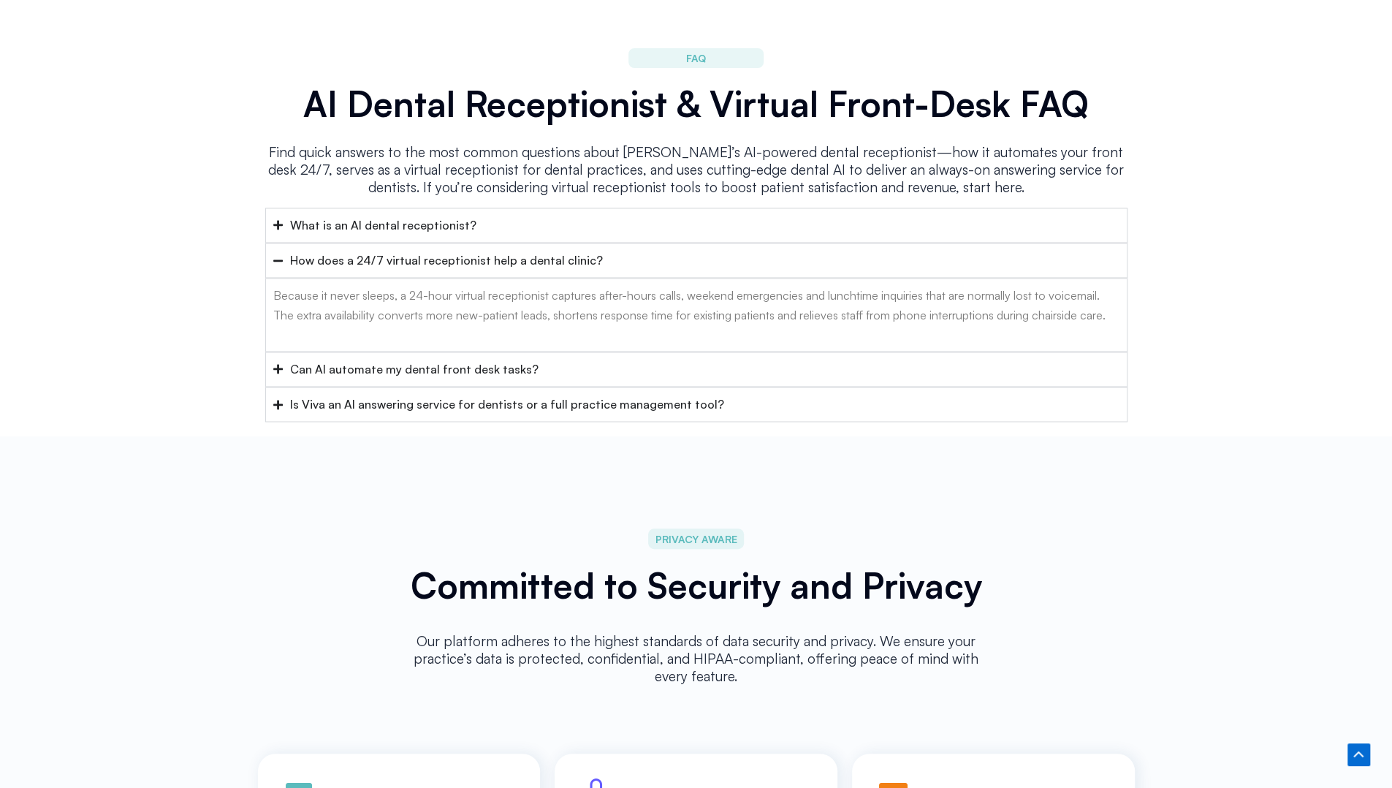
click at [383, 360] on div "Can AI automate my dental front desk tasks?" at bounding box center [414, 369] width 248 height 19
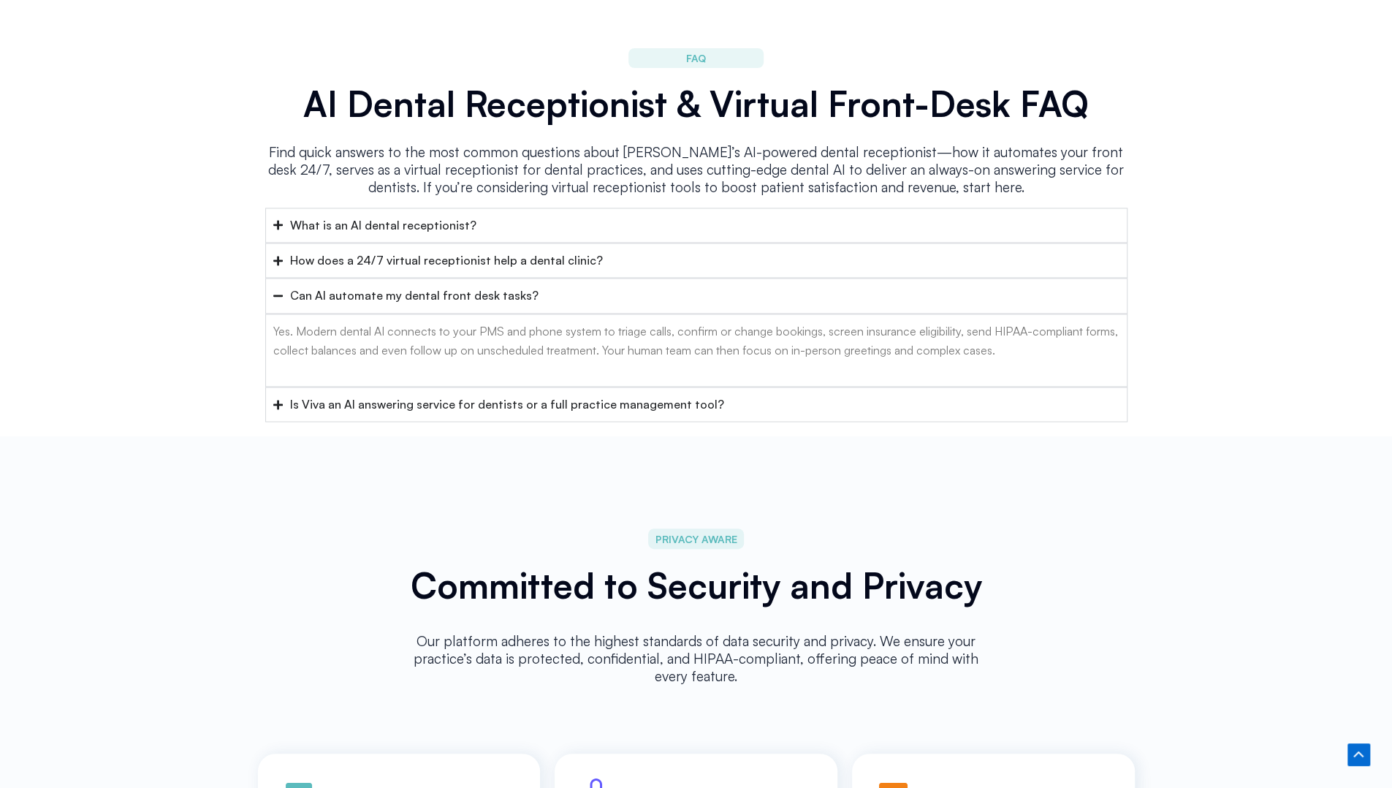
click at [384, 395] on div "Is Viva an AI answering service for dentists or a full practice management tool?" at bounding box center [507, 404] width 434 height 19
